Goal: Find specific page/section: Find specific page/section

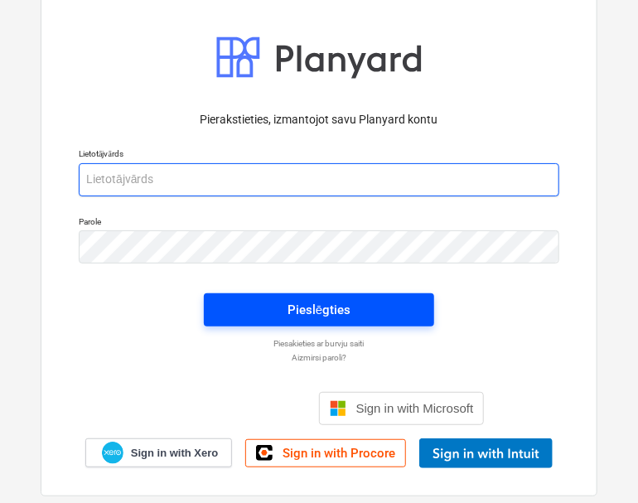
type input "[EMAIL_ADDRESS][DOMAIN_NAME]"
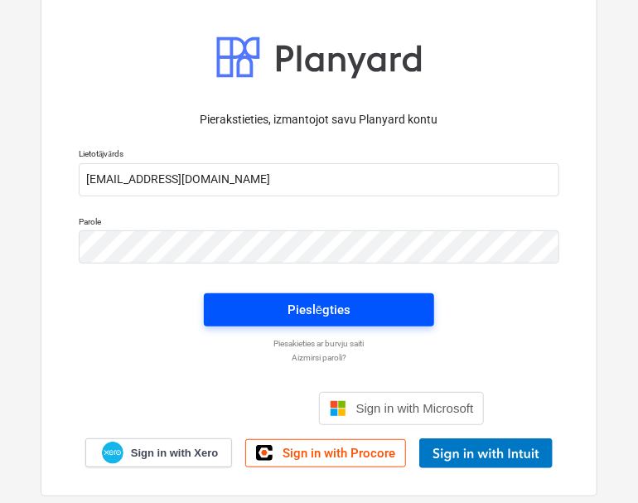
click at [316, 304] on div "Pieslēgties" at bounding box center [318, 310] width 63 height 22
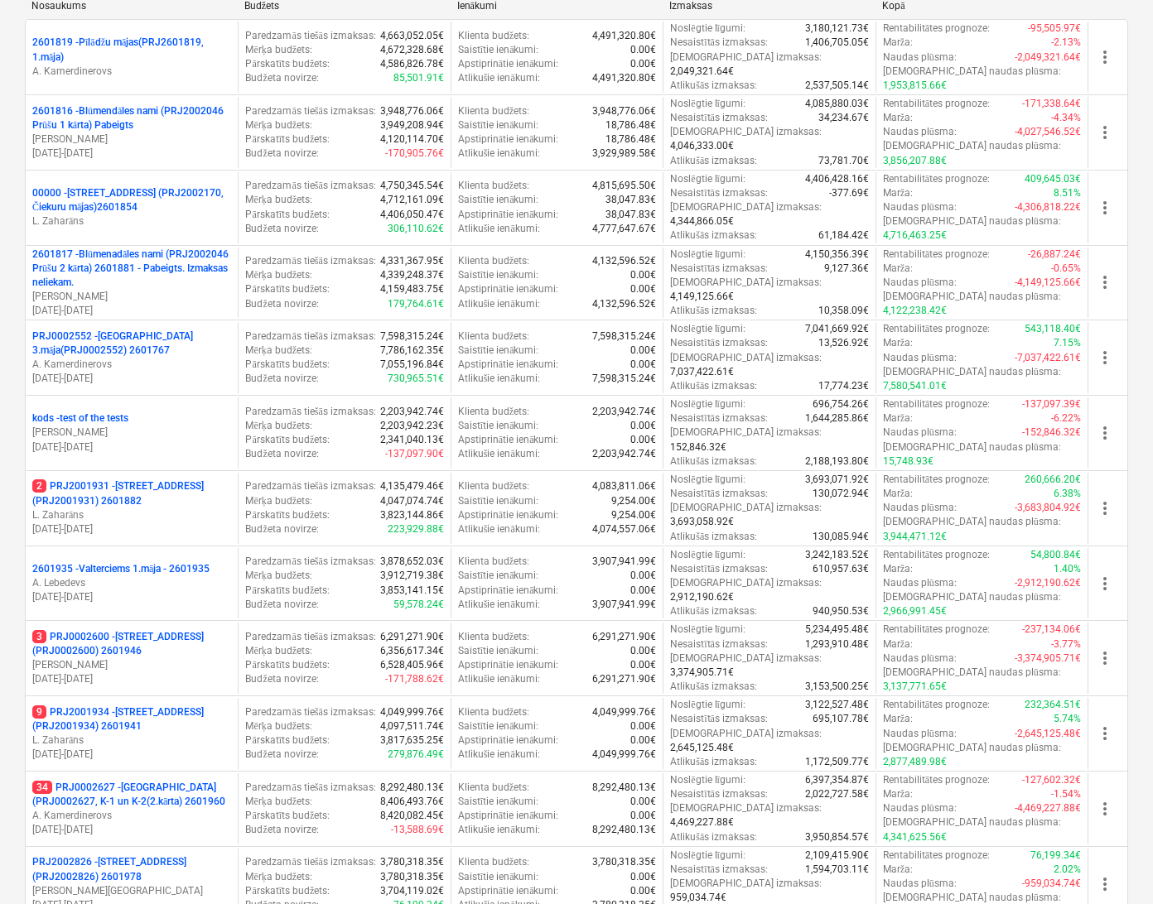
scroll to position [497, 0]
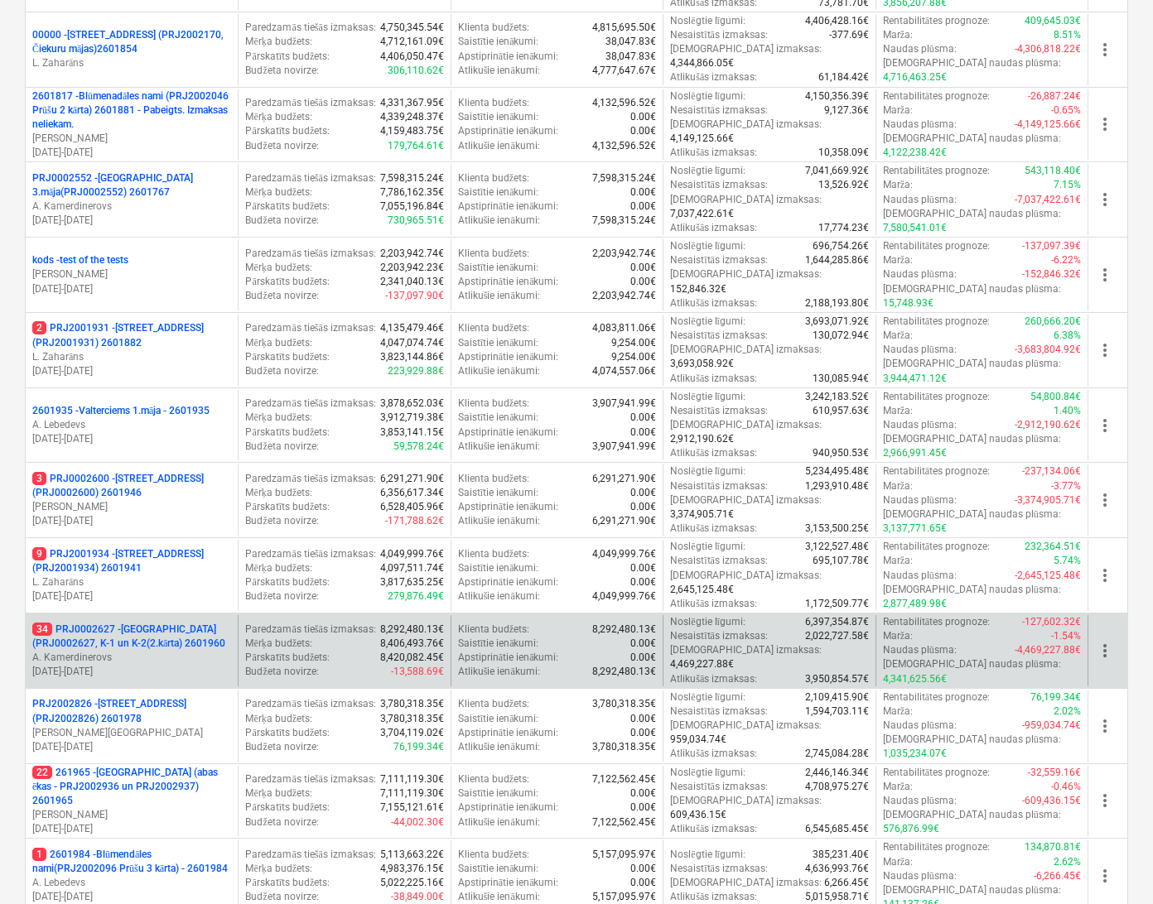
click at [133, 502] on p "34 PRJ0002627 - [GEOGRAPHIC_DATA] (PRJ0002627, K-1 un K-2(2.kārta) 2601960" at bounding box center [131, 637] width 199 height 28
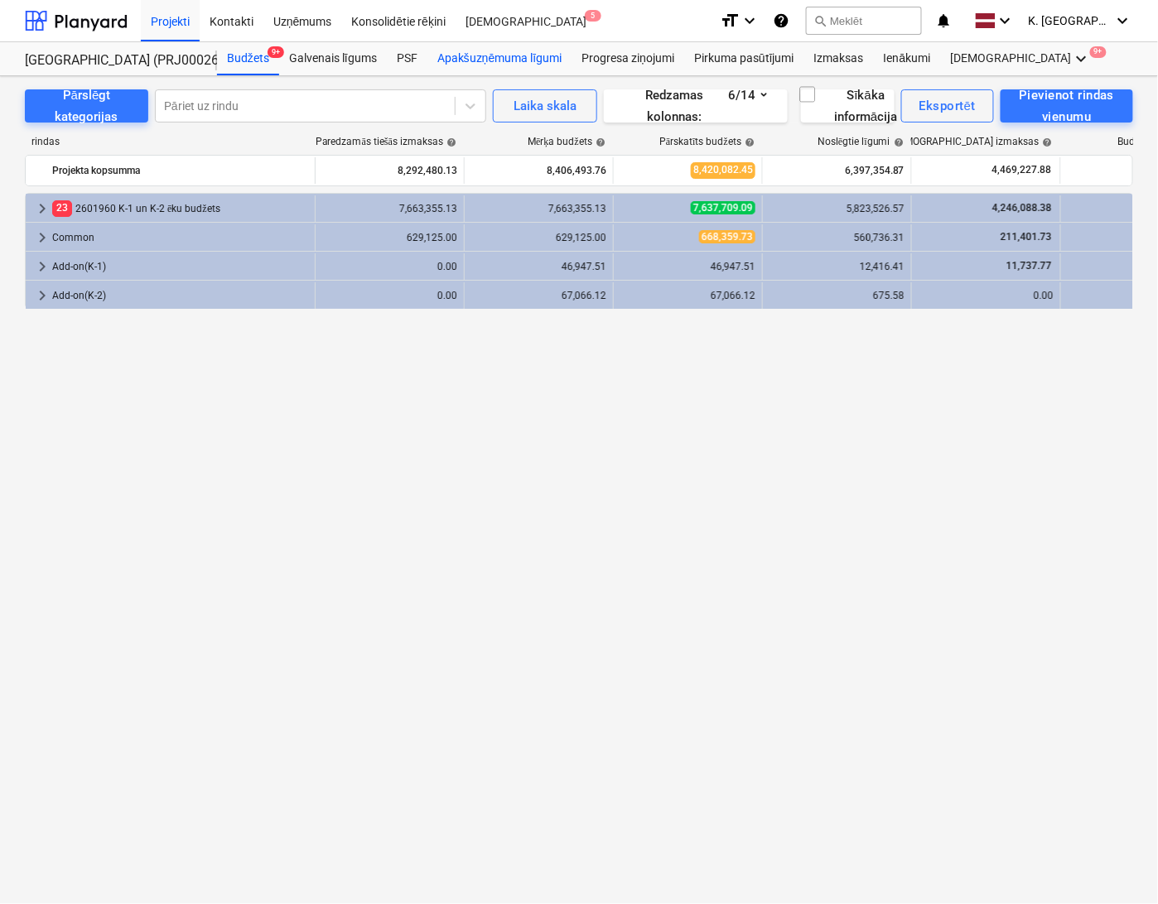
click at [513, 48] on div "Apakšuzņēmuma līgumi" at bounding box center [499, 58] width 144 height 33
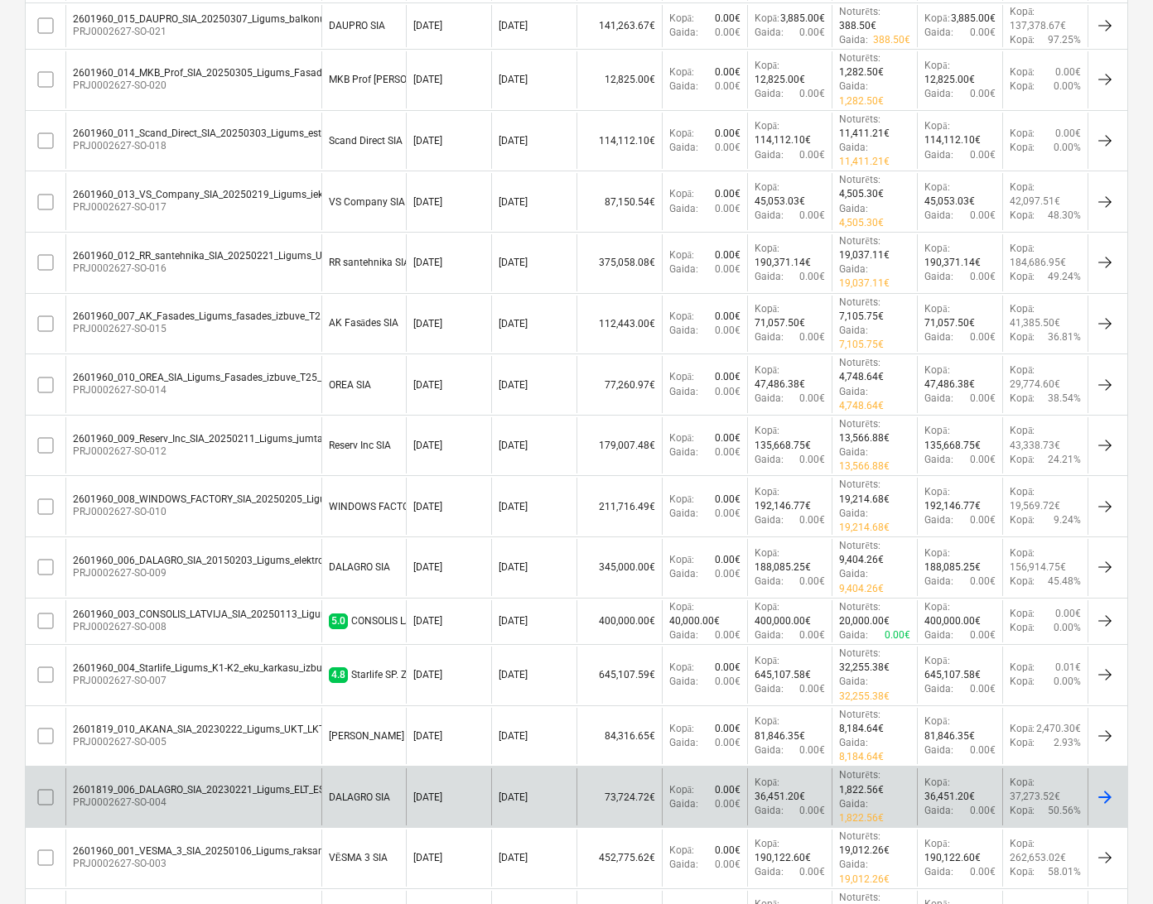
scroll to position [1260, 0]
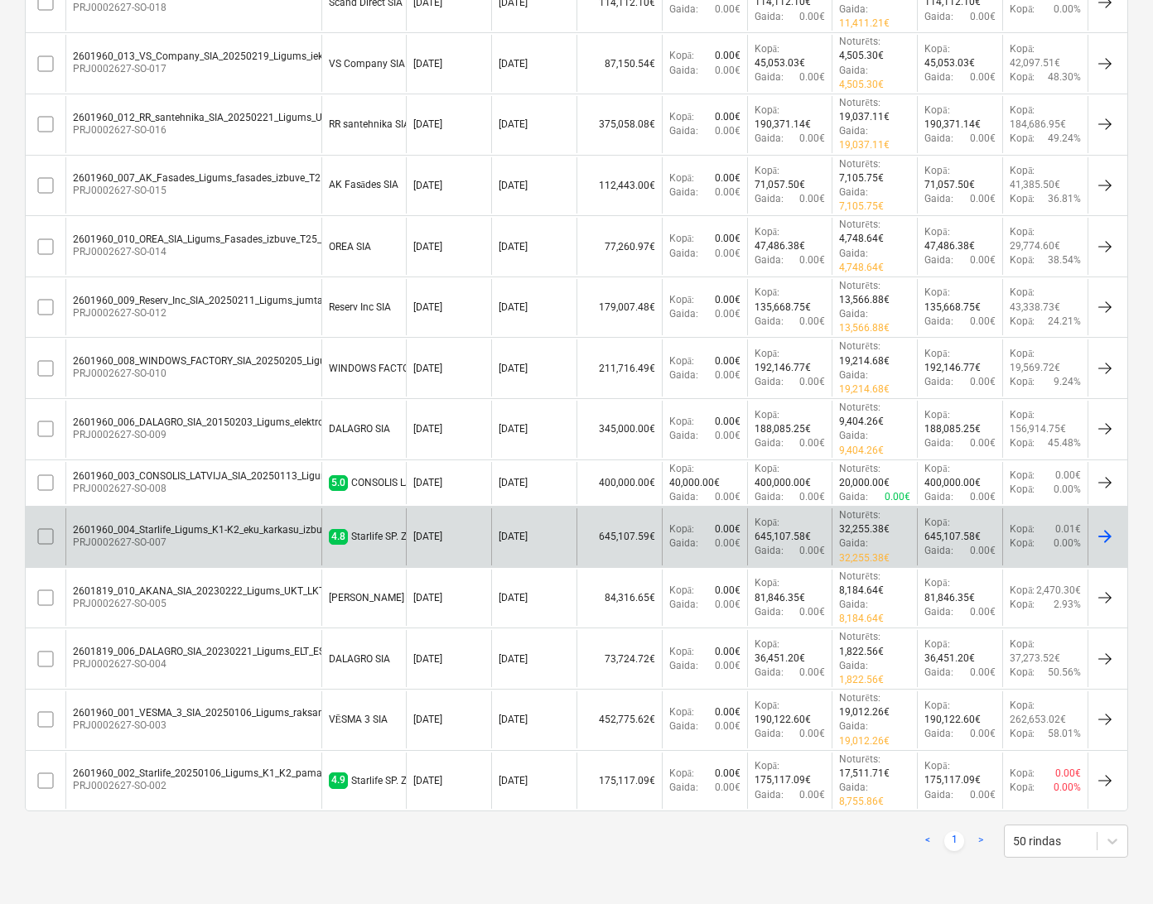
click at [268, 502] on div "2601960_004_Starlife_Ligums_K1-K2_eku_karkasu_izbuve_T25_2karta_AK_KK.pdf" at bounding box center [256, 530] width 366 height 12
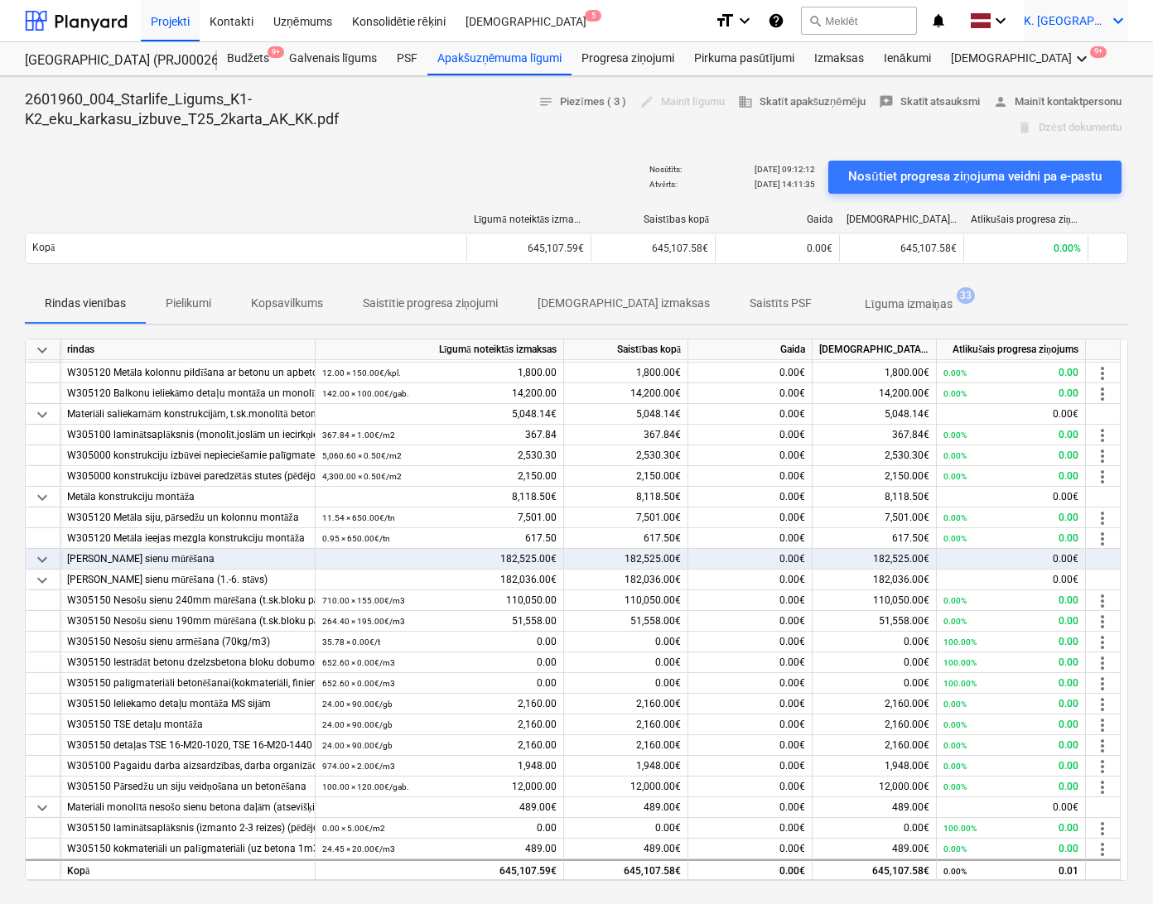
click at [643, 22] on span "K. [GEOGRAPHIC_DATA]" at bounding box center [1065, 20] width 83 height 13
click at [643, 85] on div "Izlogoties" at bounding box center [1078, 92] width 99 height 27
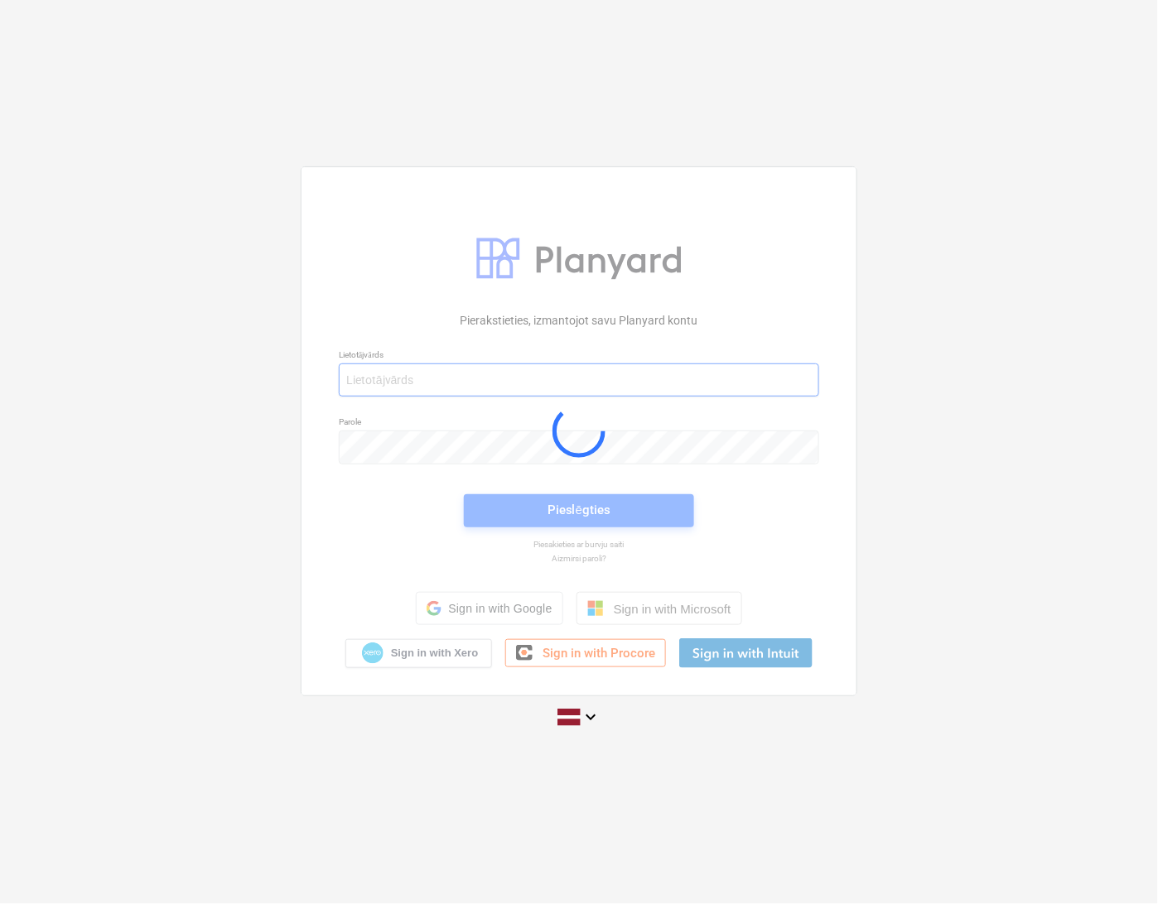
type input "[EMAIL_ADDRESS][DOMAIN_NAME]"
